Goal: Submit feedback/report problem

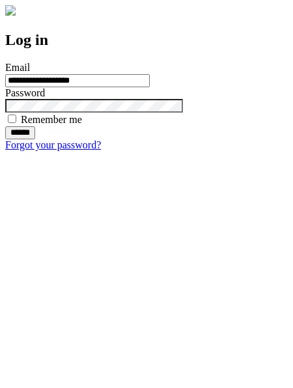
click at [35, 139] on input "******" at bounding box center [20, 132] width 30 height 13
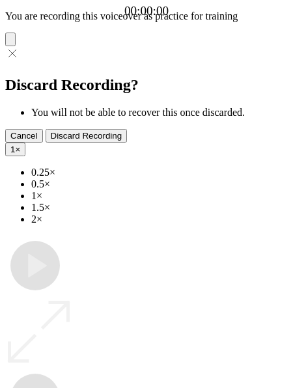
type input "**********"
